Goal: Communication & Community: Answer question/provide support

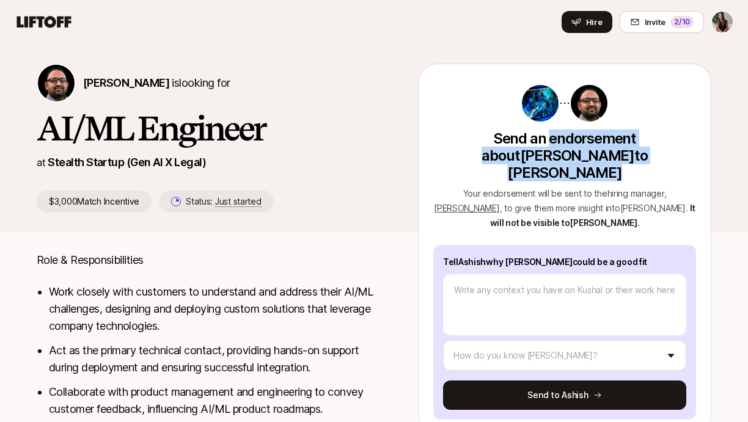
drag, startPoint x: 506, startPoint y: 141, endPoint x: 536, endPoint y: 167, distance: 40.3
click at [536, 167] on div "Send an endorsement about [PERSON_NAME] to [PERSON_NAME] Your endorsement will …" at bounding box center [564, 252] width 263 height 336
